Goal: Task Accomplishment & Management: Manage account settings

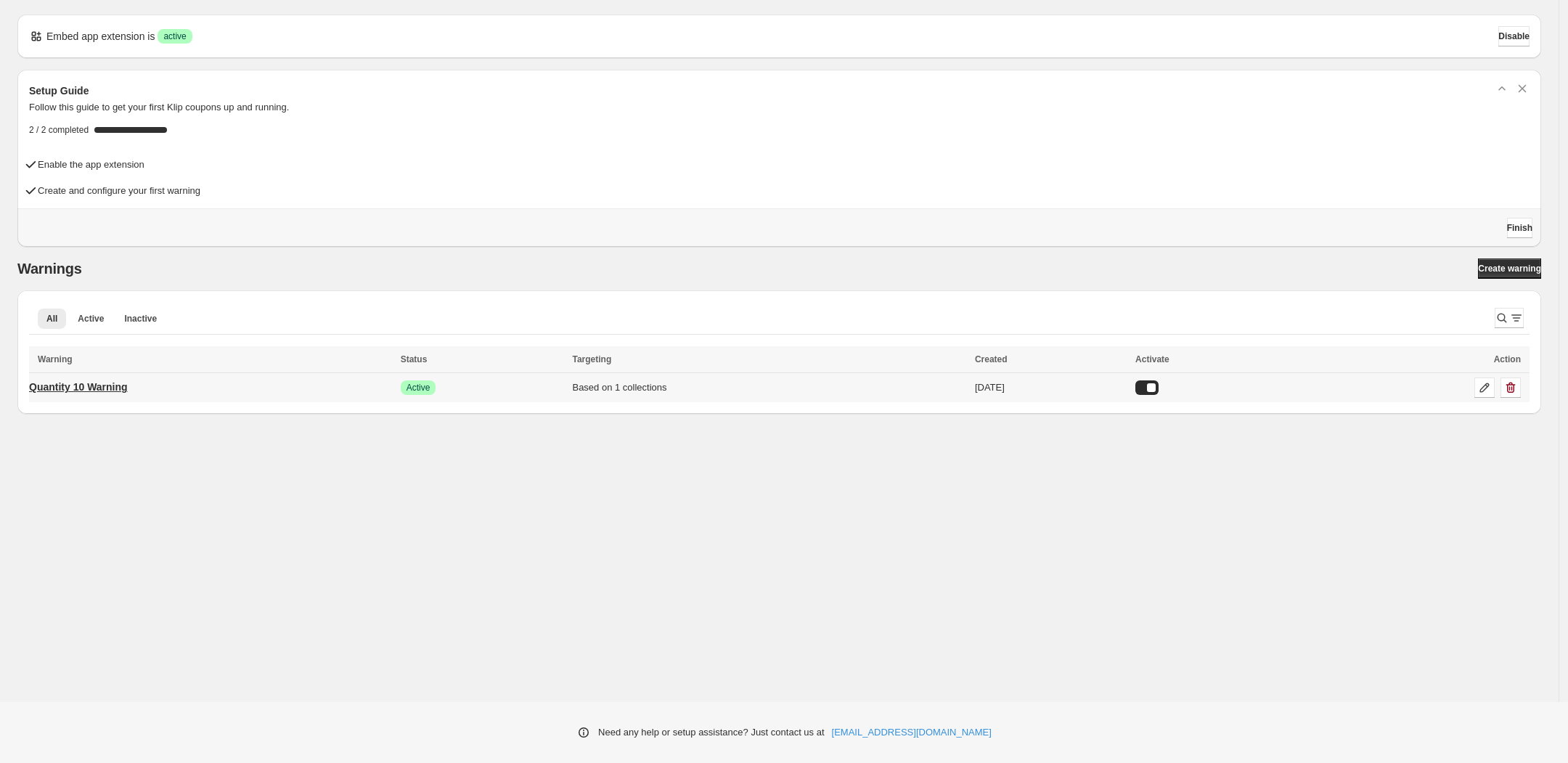
click at [118, 387] on p "Quantity 10 Warning" at bounding box center [78, 387] width 99 height 15
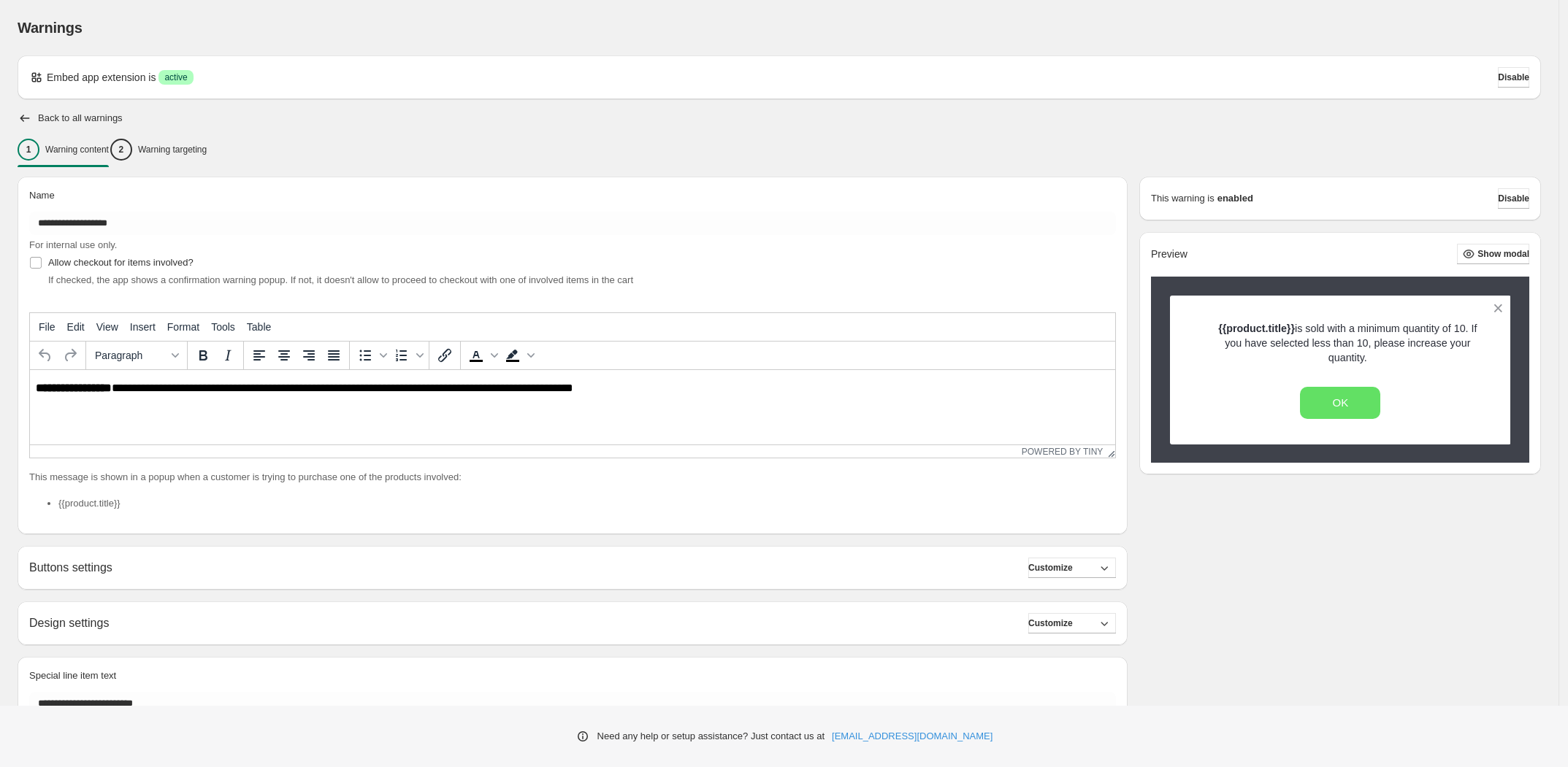
click at [421, 565] on div "Buttons settings Customize" at bounding box center [572, 568] width 1087 height 21
click at [53, 570] on h2 "Buttons settings" at bounding box center [70, 567] width 83 height 14
click at [1072, 567] on span "Customize" at bounding box center [1050, 568] width 44 height 12
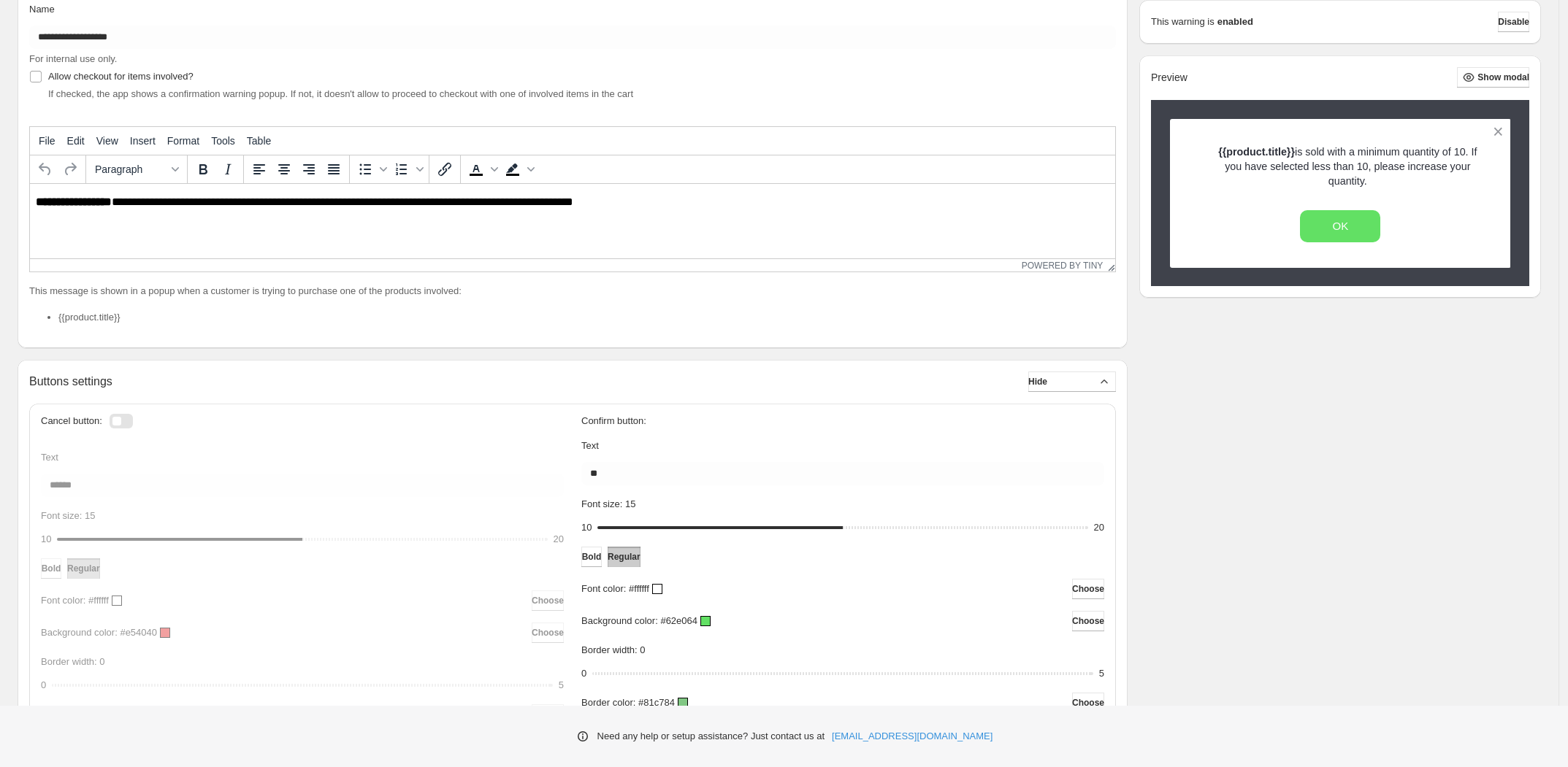
scroll to position [365, 0]
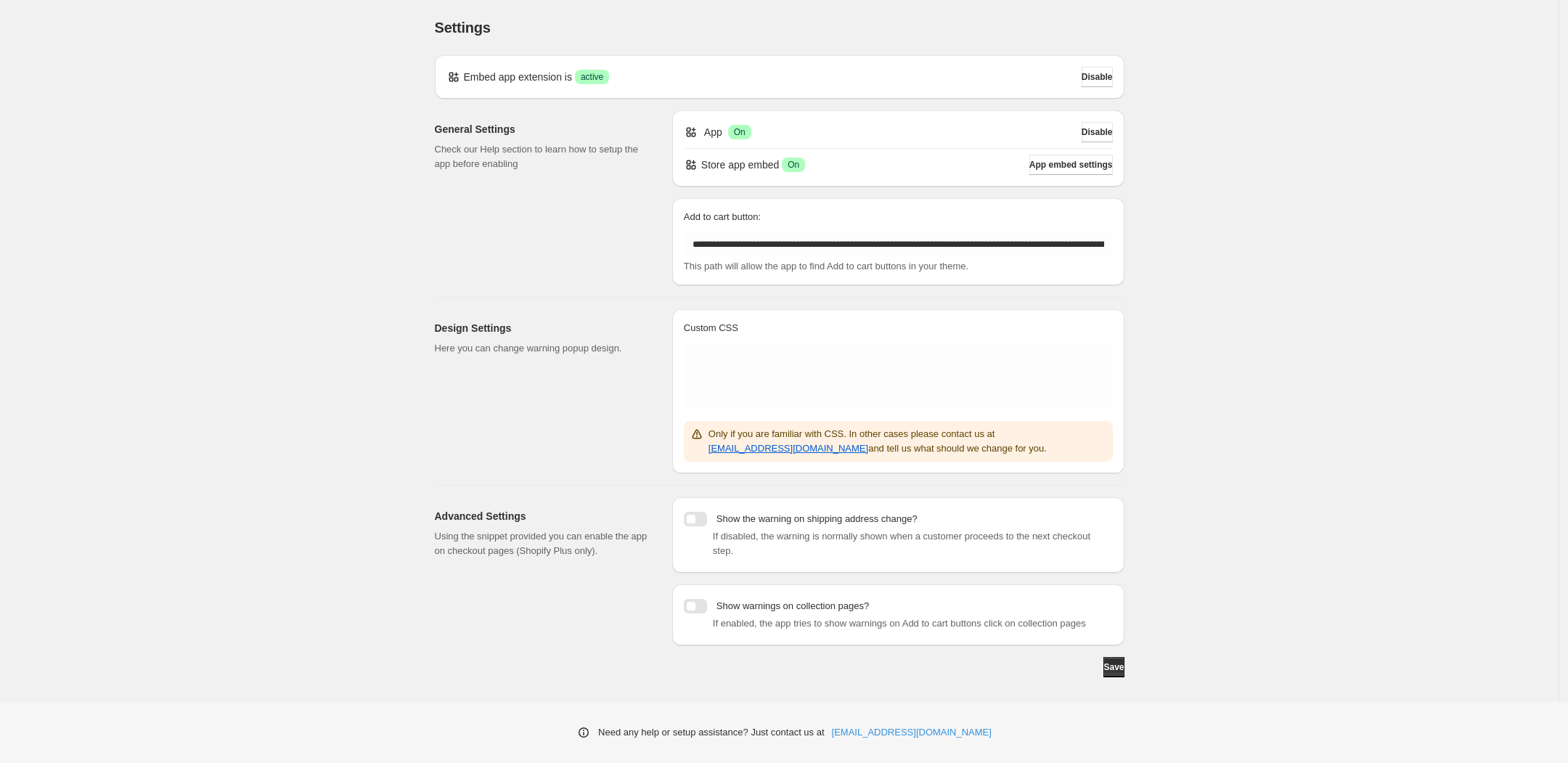
click at [702, 599] on div at bounding box center [696, 606] width 24 height 15
click at [1108, 661] on span "Save" at bounding box center [1114, 667] width 21 height 12
click at [686, 599] on div at bounding box center [696, 606] width 24 height 15
click at [1103, 657] on button "Save" at bounding box center [1114, 667] width 21 height 21
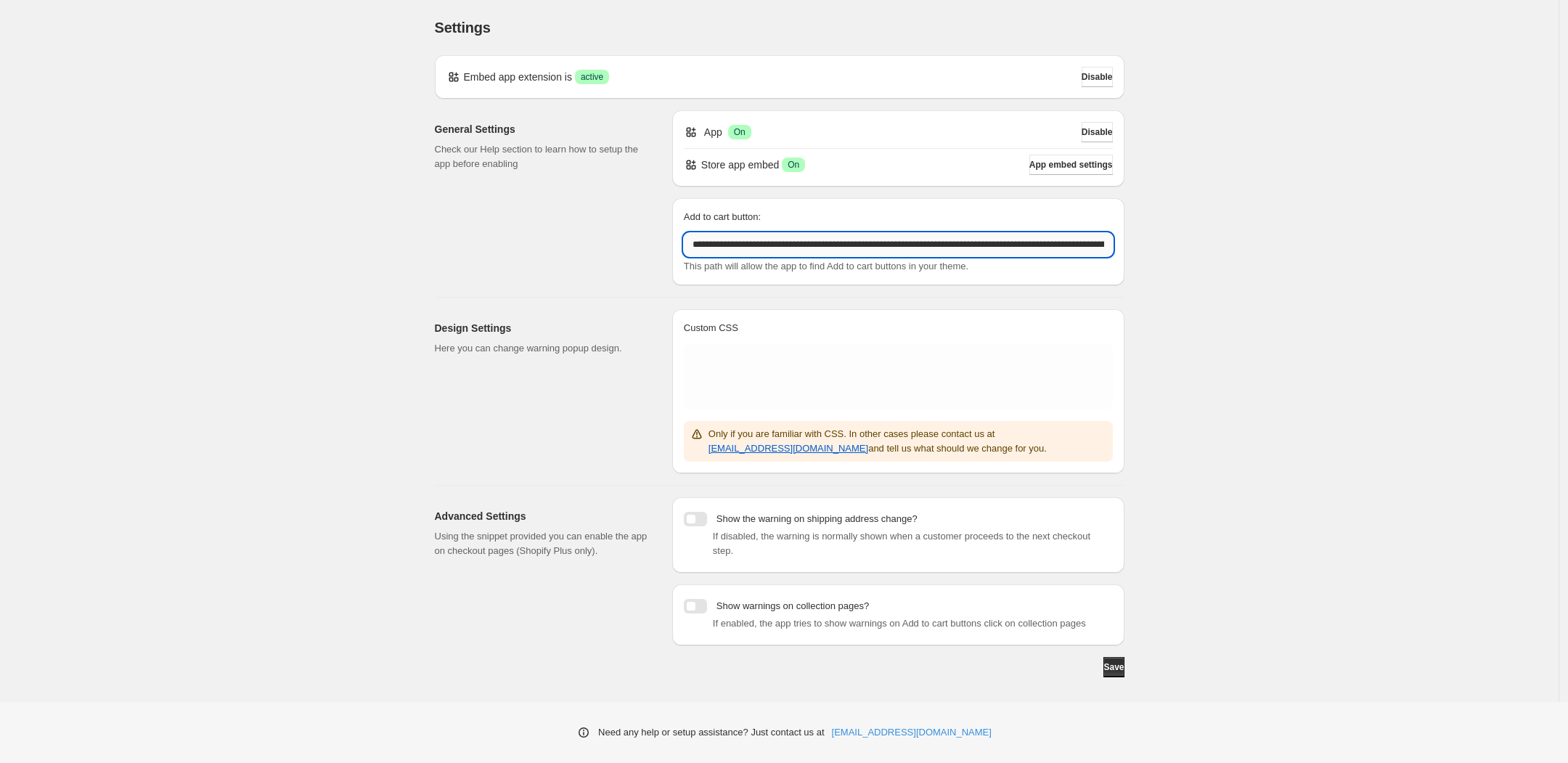
click at [731, 235] on input "**********" at bounding box center [899, 245] width 429 height 24
